Goal: Information Seeking & Learning: Learn about a topic

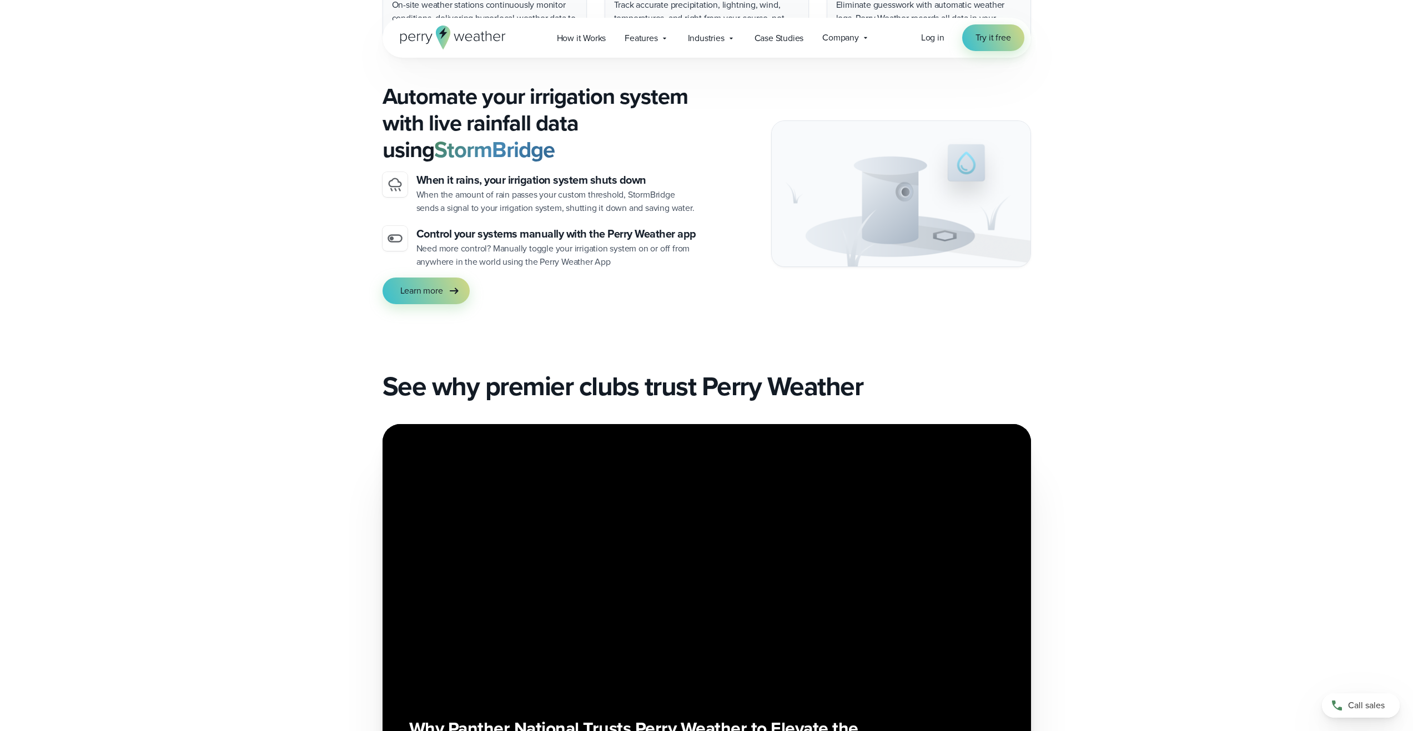
scroll to position [2146, 0]
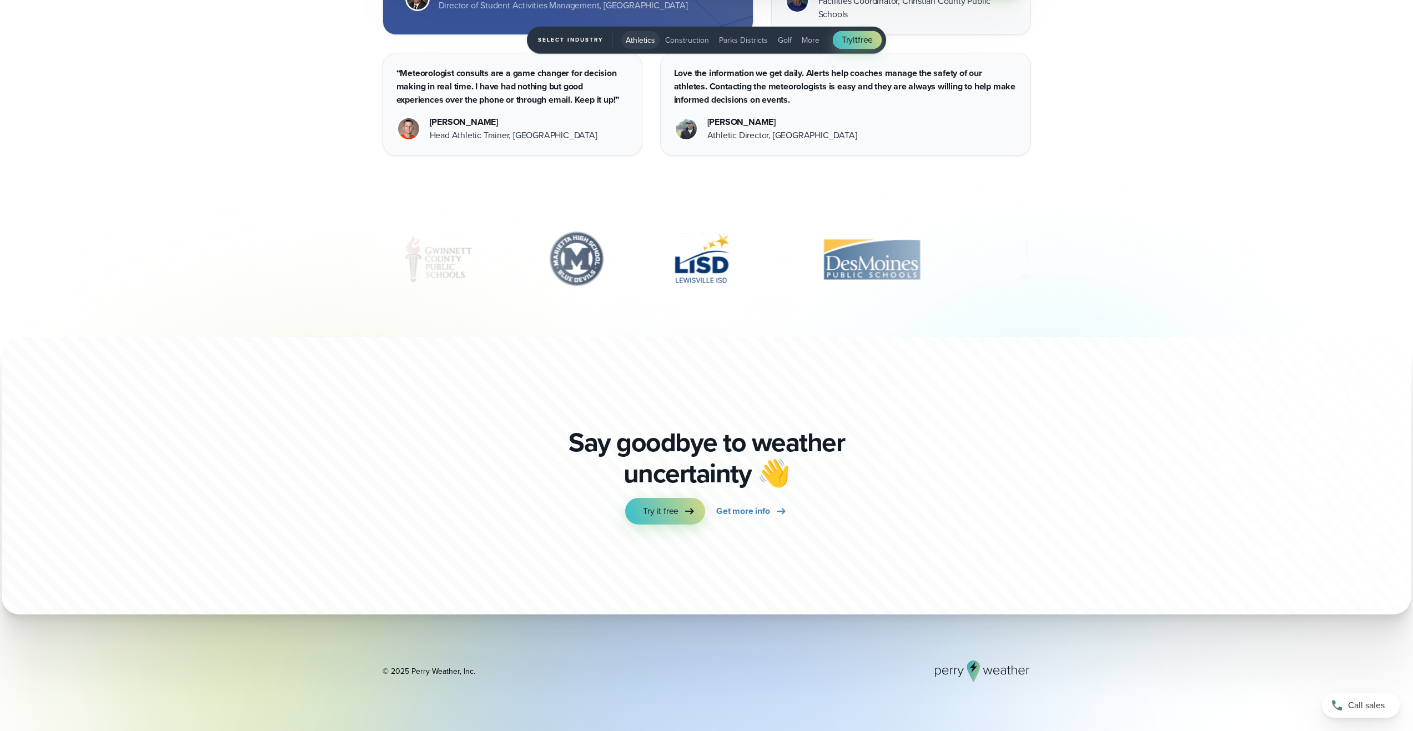
scroll to position [4105, 0]
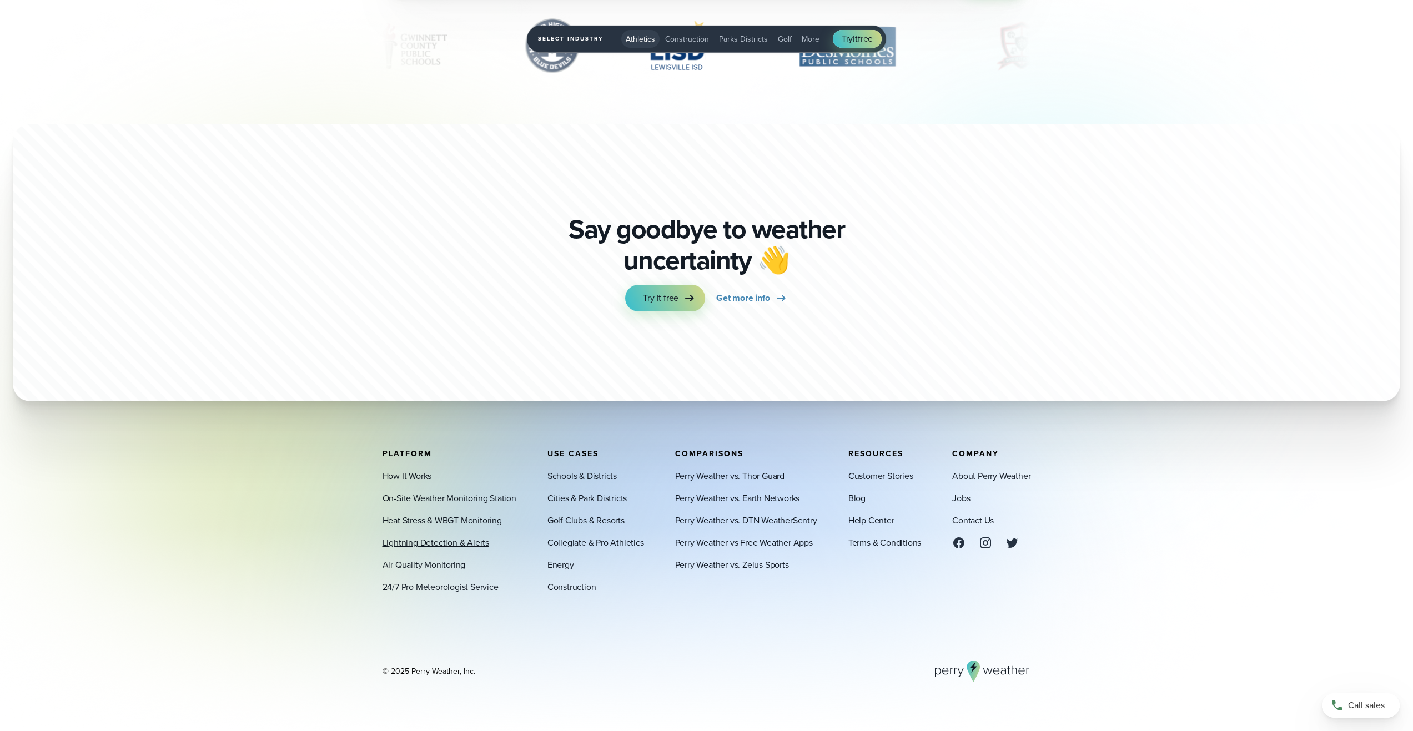
click at [433, 542] on link "Lightning Detection & Alerts" at bounding box center [435, 542] width 107 height 13
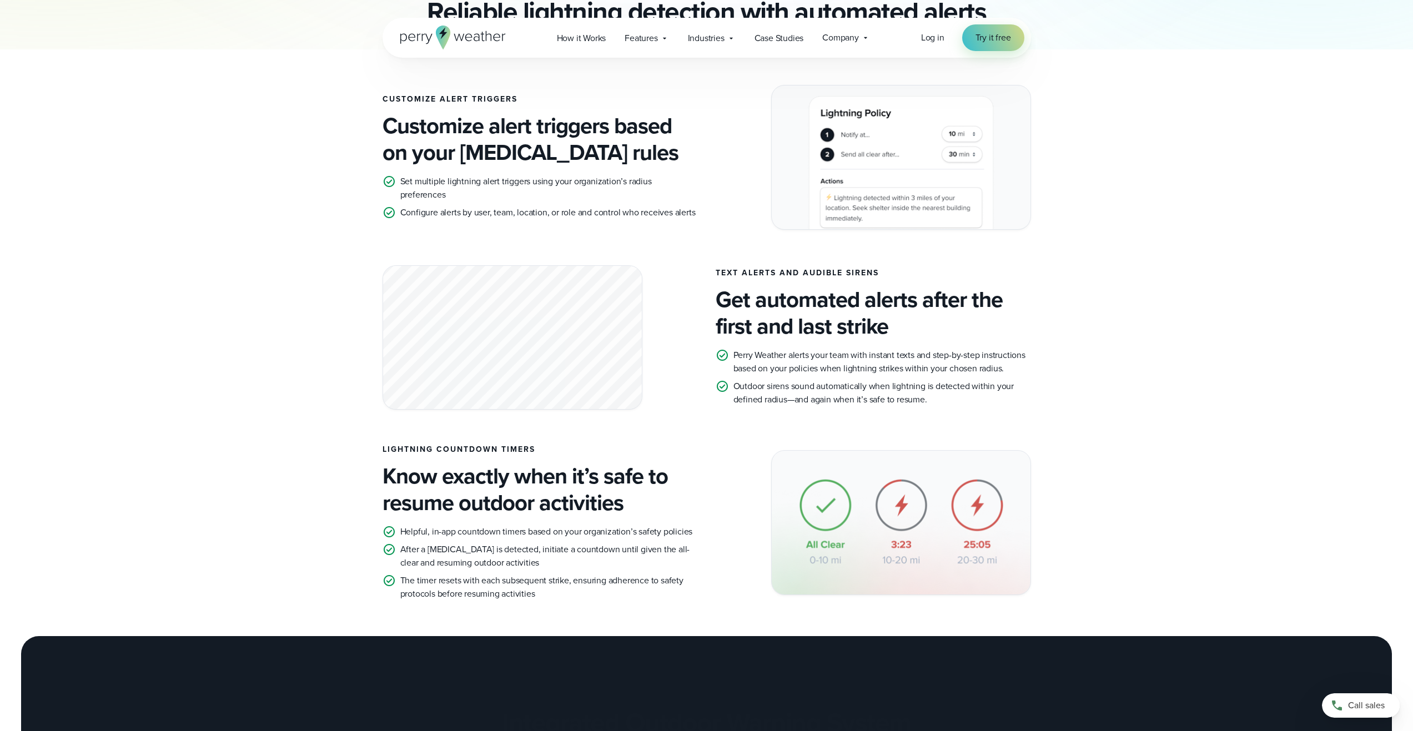
scroll to position [741, 0]
